Goal: Information Seeking & Learning: Learn about a topic

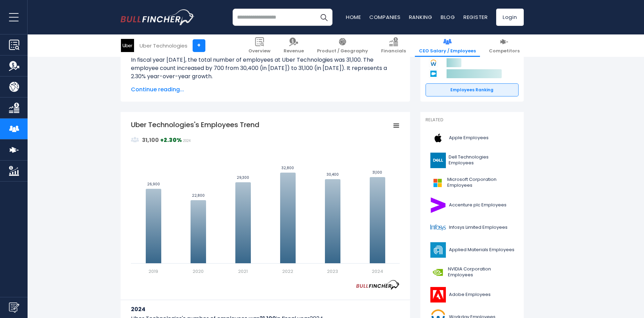
scroll to position [172, 0]
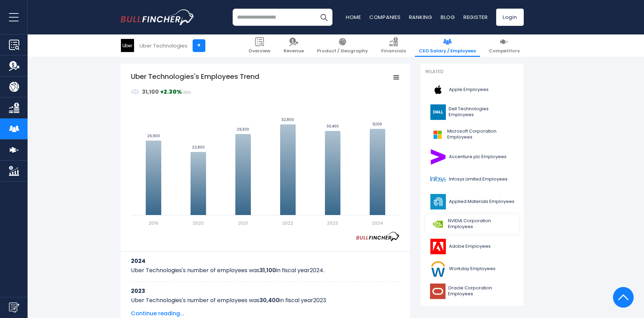
click at [448, 224] on link "NVIDIA Corporation Employees" at bounding box center [472, 224] width 93 height 19
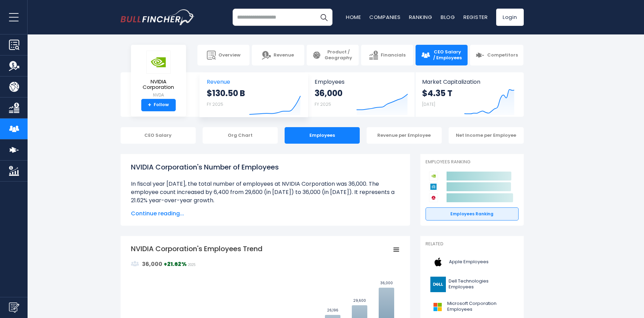
click at [272, 93] on icon "Created with Highcharts 12.1.2" at bounding box center [275, 100] width 52 height 29
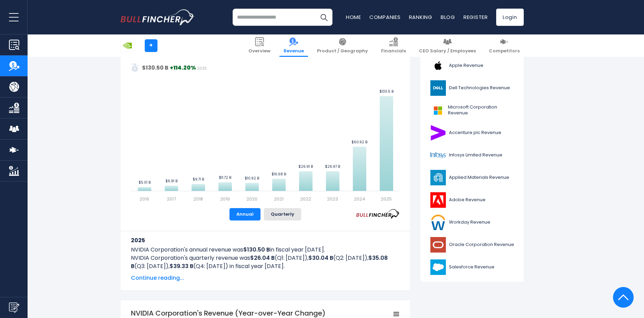
scroll to position [172, 0]
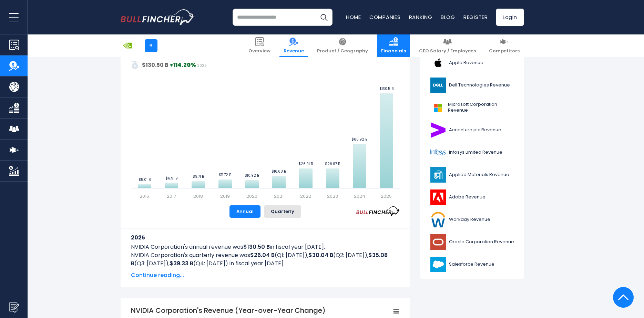
click at [406, 48] on span "Financials" at bounding box center [393, 51] width 25 height 6
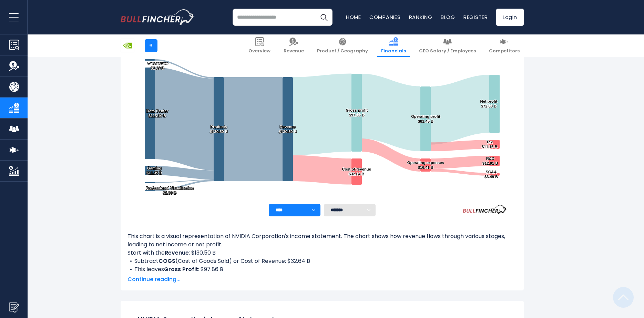
scroll to position [132, 0]
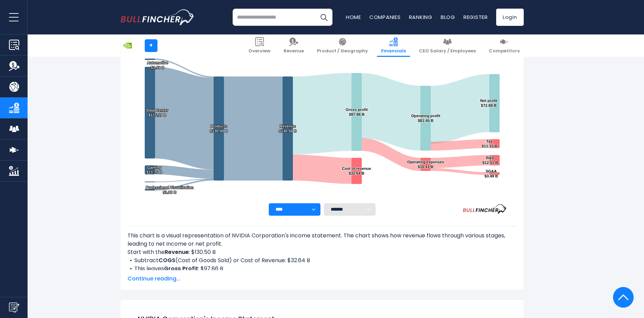
click at [156, 278] on span "Continue reading..." at bounding box center [322, 279] width 389 height 8
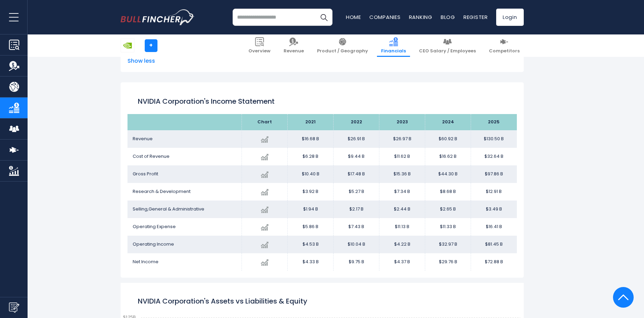
scroll to position [511, 0]
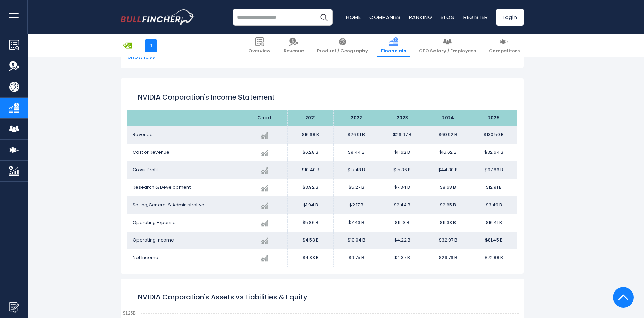
click at [12, 174] on img "Company Market Cap" at bounding box center [14, 171] width 10 height 10
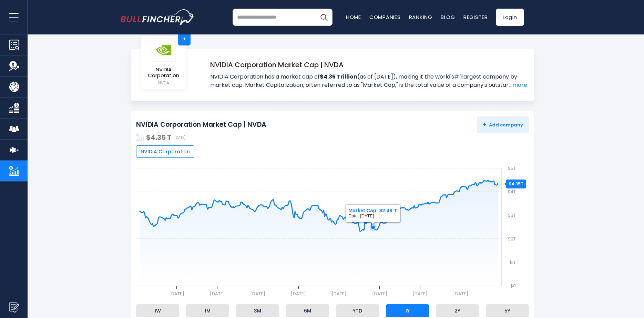
scroll to position [69, 0]
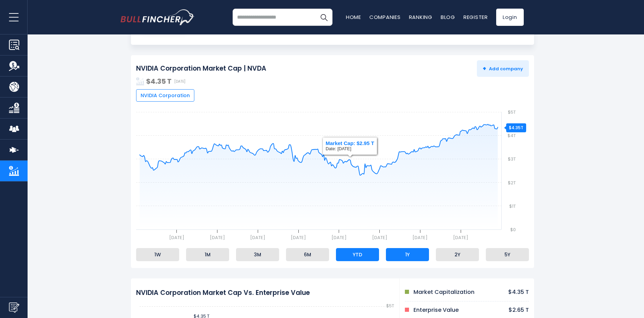
click at [348, 260] on li "YTD" at bounding box center [357, 254] width 43 height 13
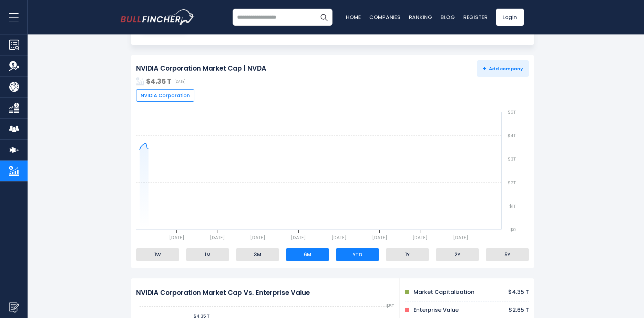
click at [312, 261] on li "6M" at bounding box center [307, 254] width 43 height 13
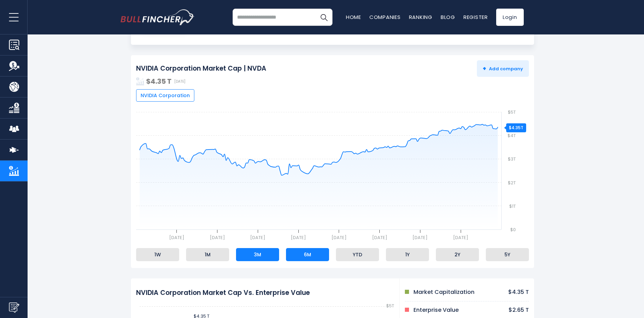
click at [272, 254] on li "3M" at bounding box center [257, 254] width 43 height 13
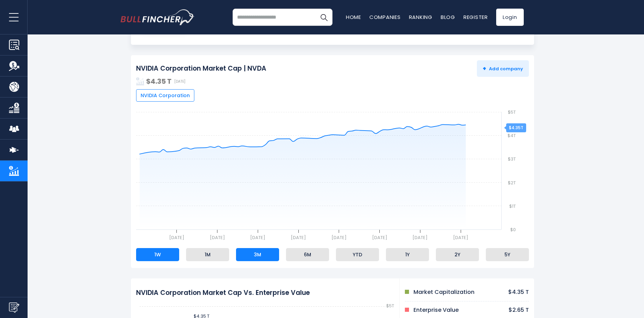
click at [168, 261] on li "1W" at bounding box center [157, 254] width 43 height 13
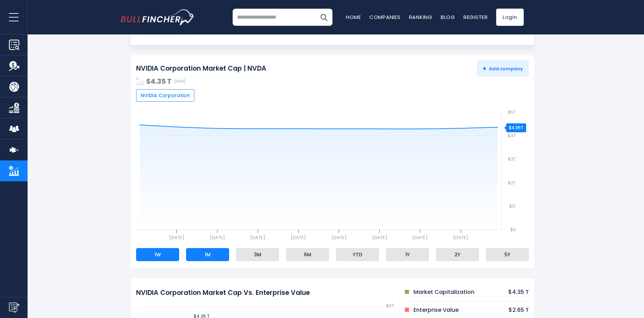
click at [201, 254] on li "1M" at bounding box center [207, 254] width 43 height 13
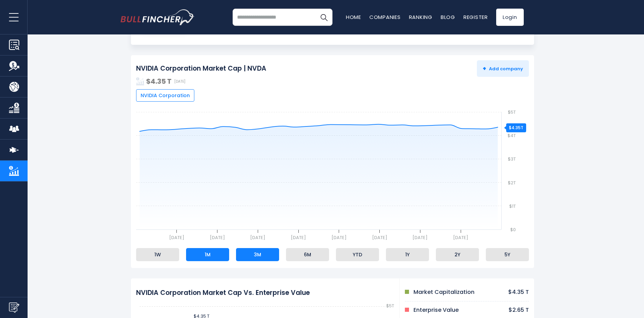
click at [247, 257] on li "3M" at bounding box center [257, 254] width 43 height 13
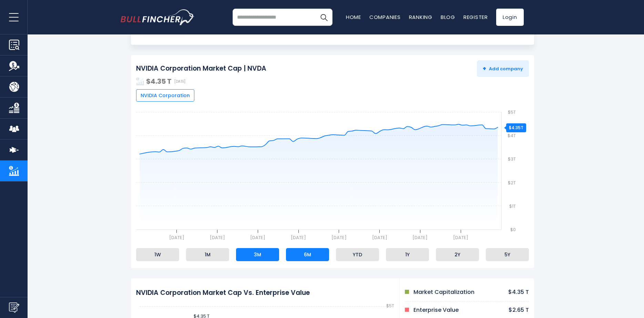
click at [305, 251] on li "6M" at bounding box center [307, 254] width 43 height 13
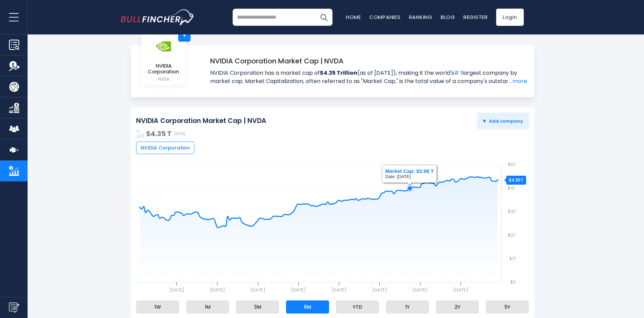
scroll to position [0, 0]
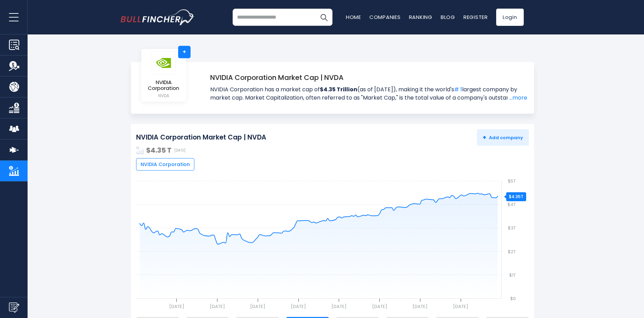
click at [14, 87] on img "Company Product/Geography" at bounding box center [14, 87] width 10 height 10
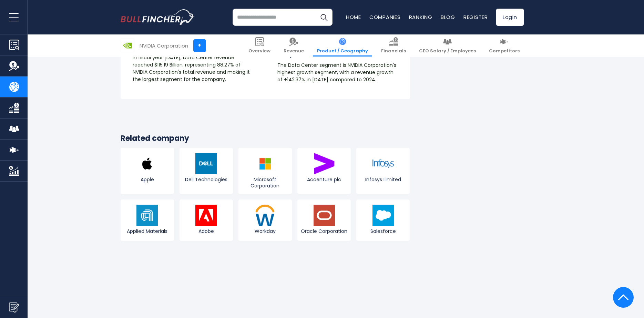
scroll to position [1310, 0]
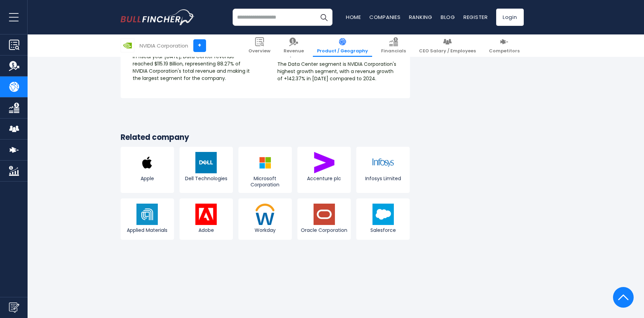
click at [21, 66] on link "Revenue" at bounding box center [14, 65] width 28 height 21
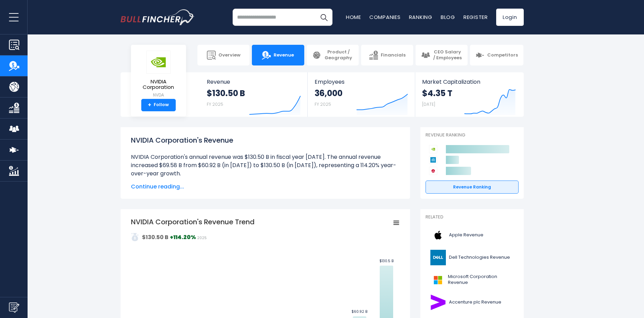
click at [9, 16] on button "open menu" at bounding box center [14, 17] width 28 height 34
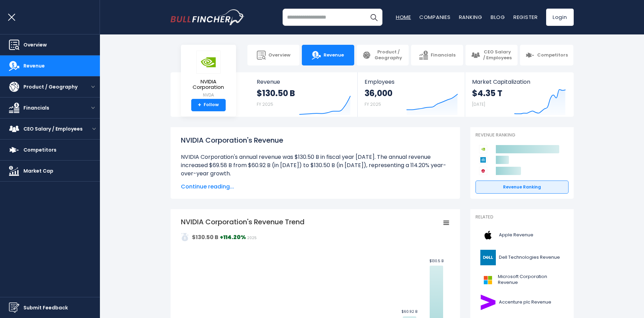
click at [399, 17] on link "Home" at bounding box center [403, 16] width 15 height 7
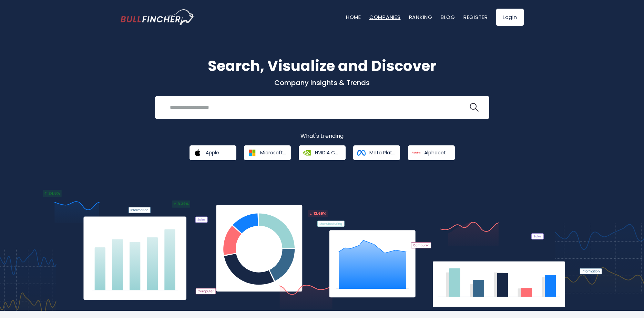
click at [385, 18] on link "Companies" at bounding box center [384, 16] width 31 height 7
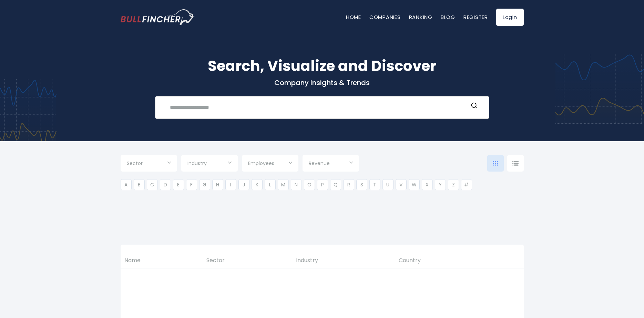
type input "***"
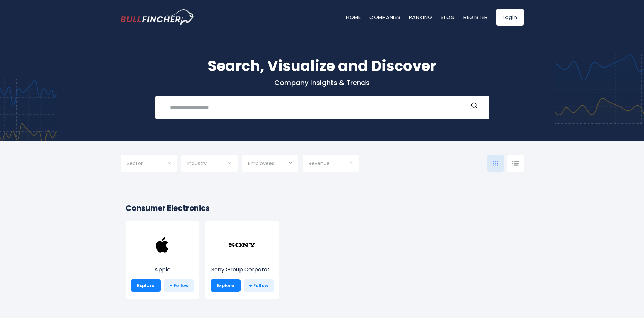
click at [208, 166] on input "Selection" at bounding box center [209, 164] width 44 height 12
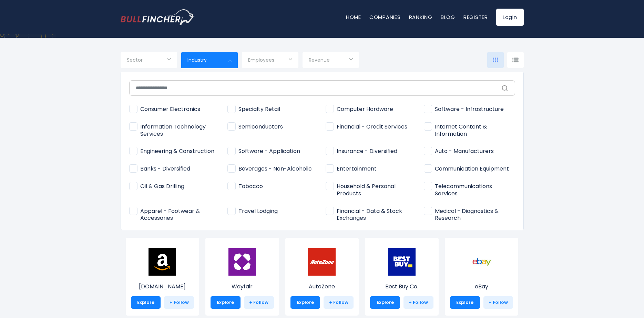
click at [183, 107] on span "Consumer Electronics" at bounding box center [164, 109] width 71 height 7
type input "**********"
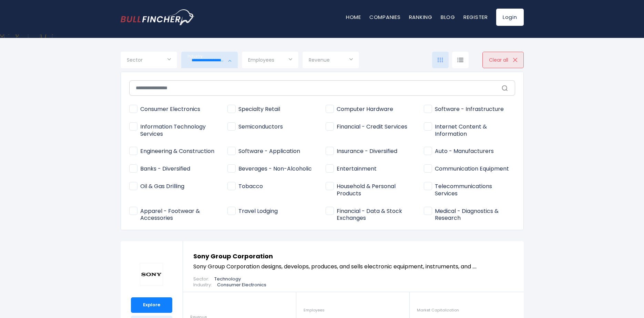
click at [126, 180] on div "Consumer Electronics Specialty Retail Semiconductors" at bounding box center [322, 151] width 403 height 159
click at [533, 60] on div at bounding box center [322, 159] width 644 height 318
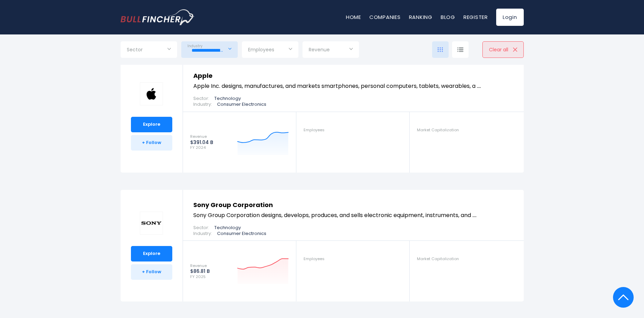
scroll to position [69, 0]
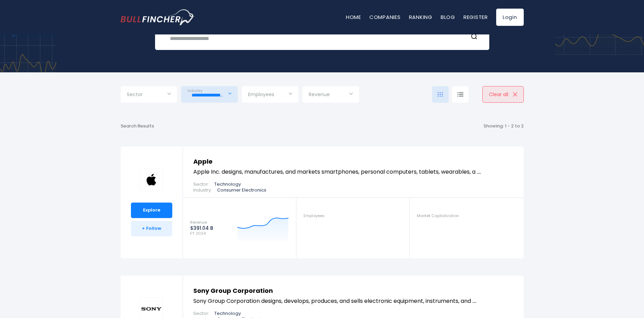
click at [221, 96] on input "**********" at bounding box center [209, 95] width 44 height 12
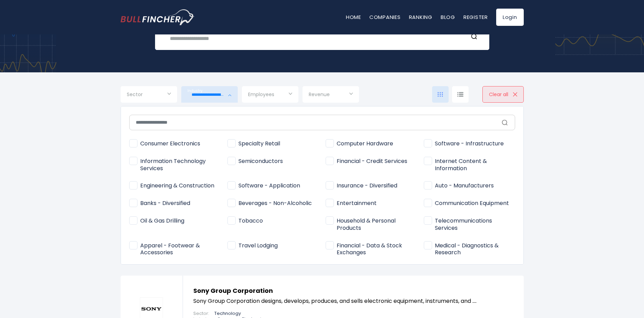
click at [168, 146] on span "Consumer Electronics" at bounding box center [164, 143] width 71 height 7
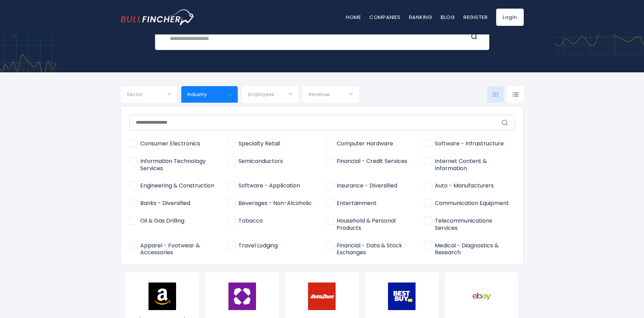
click at [338, 163] on span "Financial - Credit Services" at bounding box center [367, 161] width 82 height 7
type input "**********"
click at [641, 139] on div at bounding box center [322, 159] width 644 height 318
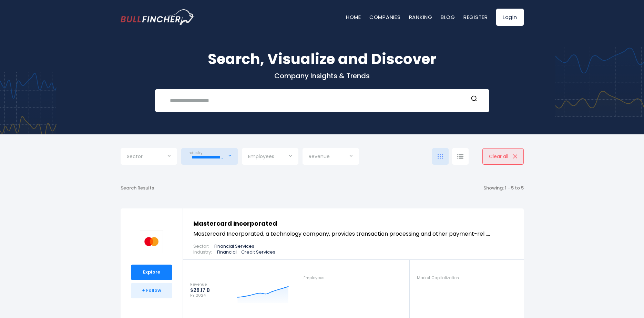
scroll to position [0, 0]
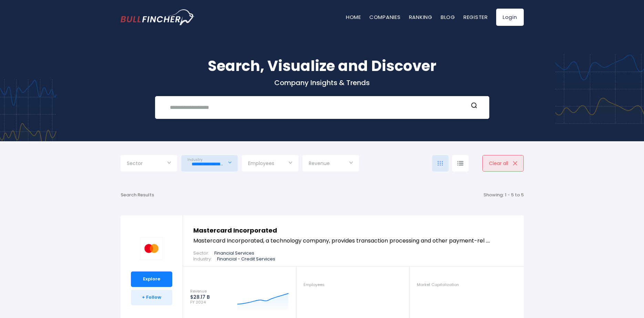
click at [214, 167] on input "**********" at bounding box center [209, 164] width 44 height 12
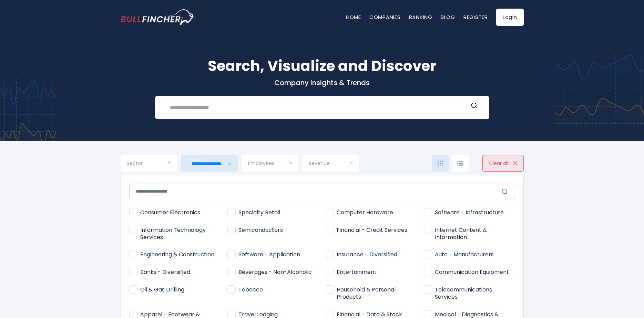
click at [331, 227] on span "Financial - Credit Services" at bounding box center [367, 230] width 82 height 7
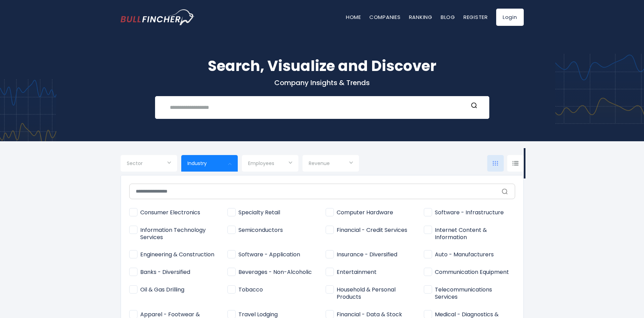
click at [273, 258] on span "Software - Application" at bounding box center [263, 254] width 73 height 7
type input "**********"
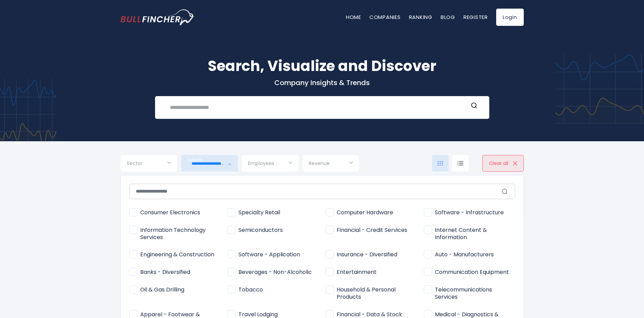
drag, startPoint x: 566, startPoint y: 171, endPoint x: 560, endPoint y: 176, distance: 7.6
click at [566, 173] on div at bounding box center [322, 159] width 644 height 318
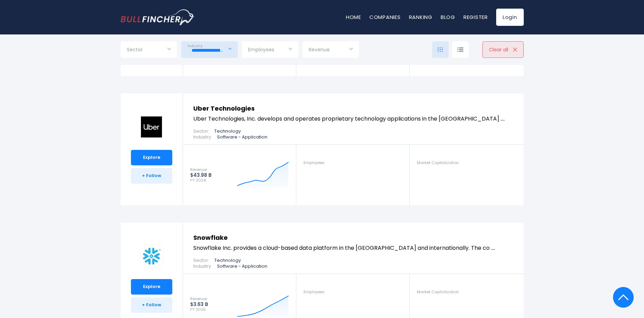
scroll to position [345, 0]
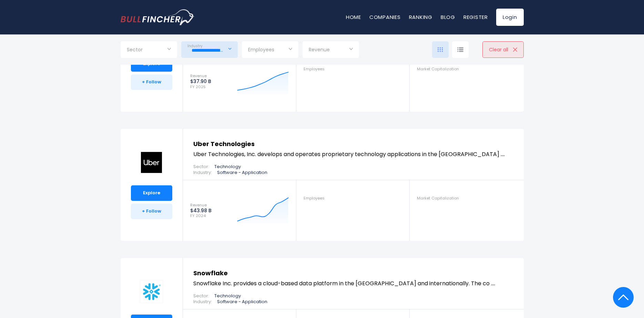
click at [214, 44] on input "**********" at bounding box center [209, 50] width 44 height 12
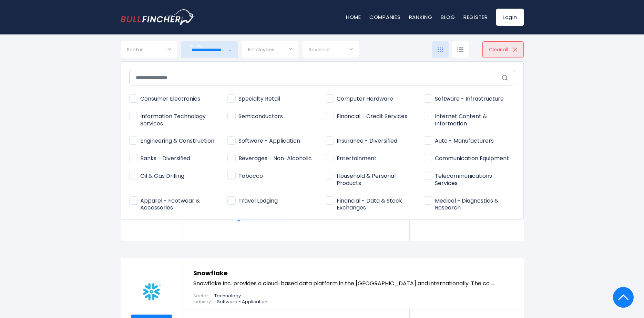
click at [250, 138] on span "Software - Application" at bounding box center [263, 141] width 73 height 7
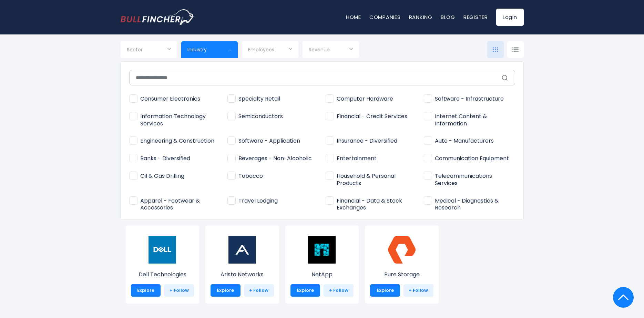
click at [333, 163] on label "Entertainment" at bounding box center [371, 158] width 91 height 11
type input "**********"
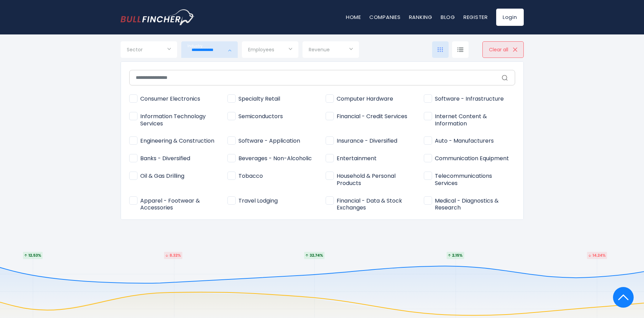
click at [617, 178] on div at bounding box center [322, 159] width 644 height 318
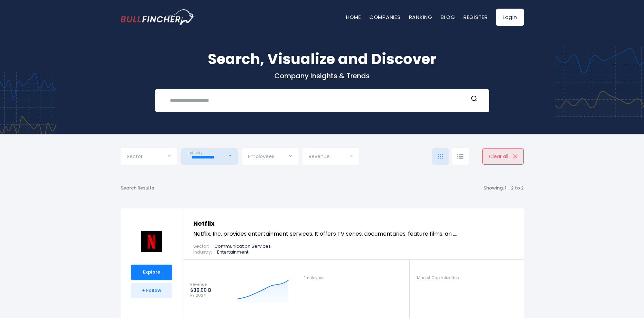
scroll to position [0, 0]
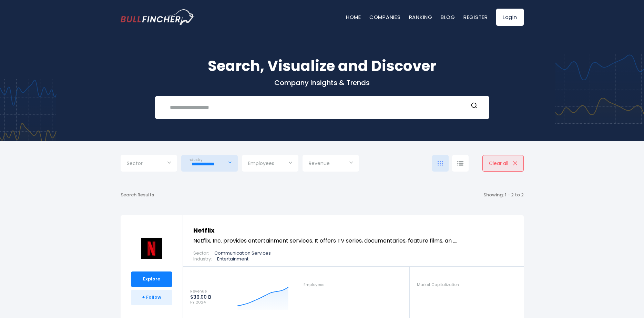
click at [232, 158] on div "**********" at bounding box center [209, 163] width 57 height 17
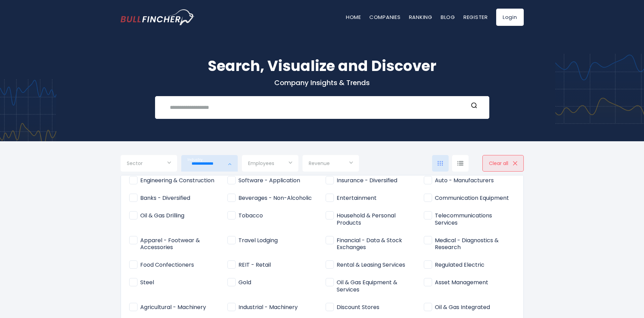
scroll to position [69, 0]
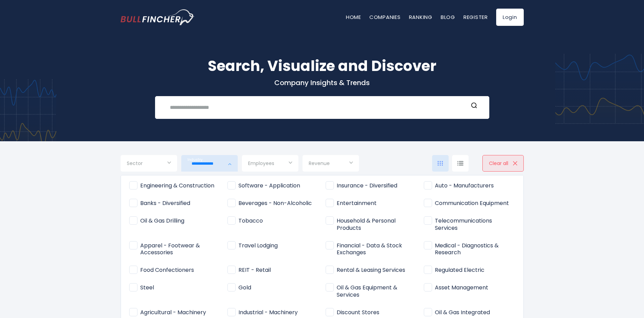
click at [343, 203] on span "Entertainment" at bounding box center [351, 203] width 51 height 7
click at [350, 252] on span "Financial - Data & Stock Exchanges" at bounding box center [371, 249] width 91 height 14
type input "**********"
click at [584, 215] on div at bounding box center [322, 159] width 644 height 318
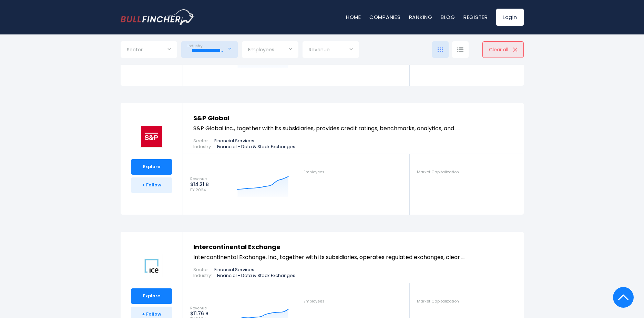
scroll to position [207, 0]
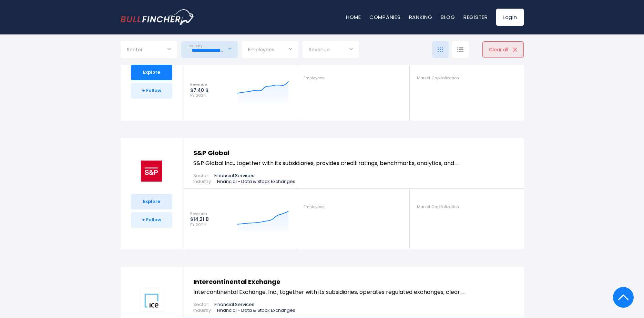
click at [166, 200] on link "Explore" at bounding box center [151, 202] width 41 height 16
click at [159, 200] on link "Explore" at bounding box center [151, 202] width 41 height 16
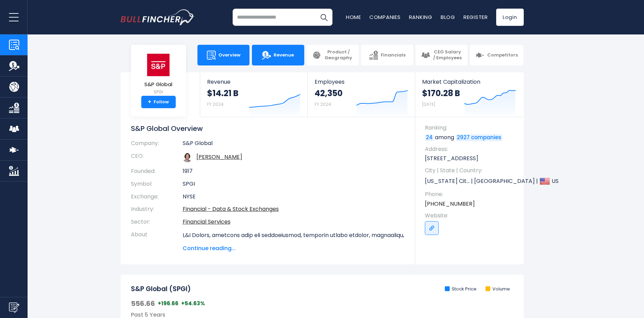
click at [266, 54] on img at bounding box center [266, 55] width 9 height 9
click at [272, 60] on link "Revenue" at bounding box center [278, 55] width 52 height 21
click at [289, 49] on link "Revenue" at bounding box center [278, 55] width 52 height 21
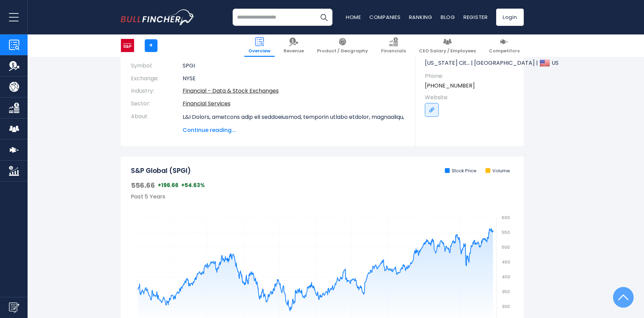
scroll to position [207, 0]
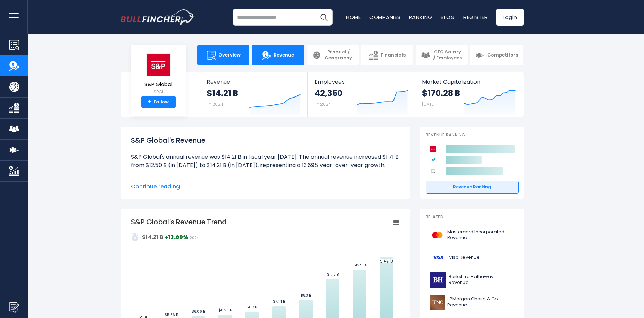
click at [228, 59] on link "Overview" at bounding box center [223, 55] width 52 height 21
click at [223, 59] on link "Overview" at bounding box center [223, 55] width 52 height 21
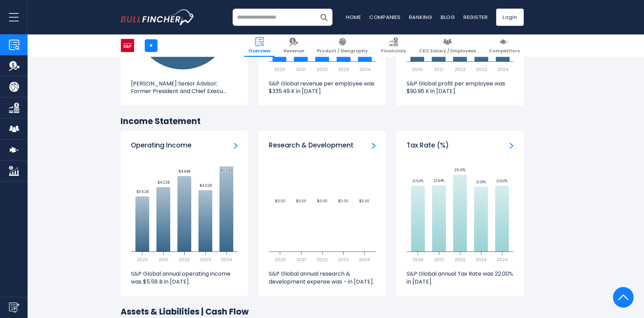
scroll to position [965, 0]
